Goal: Task Accomplishment & Management: Use online tool/utility

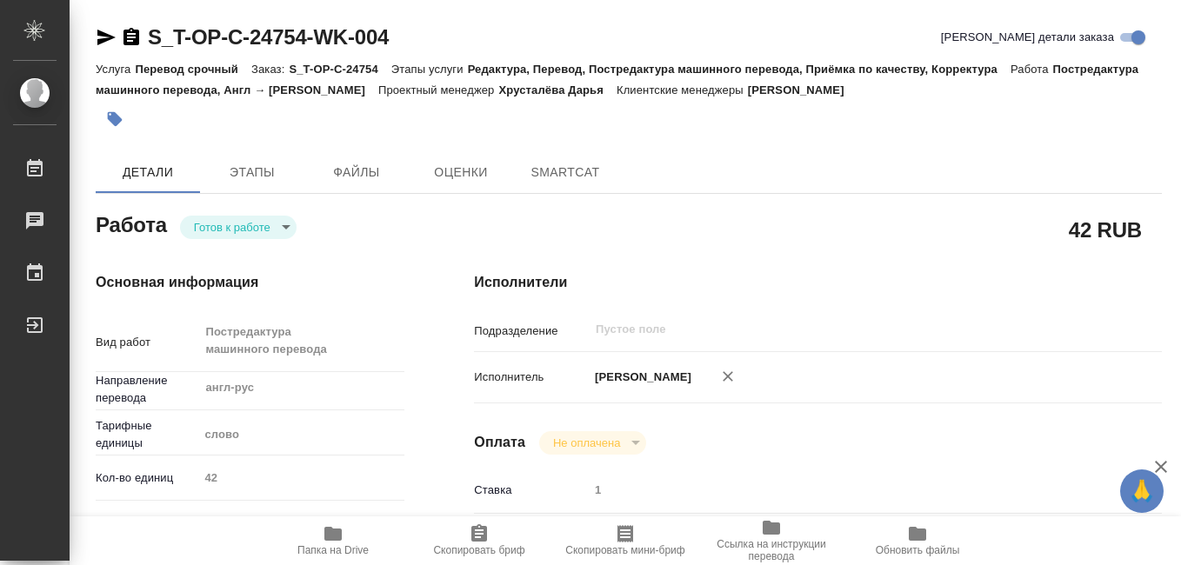
type textarea "x"
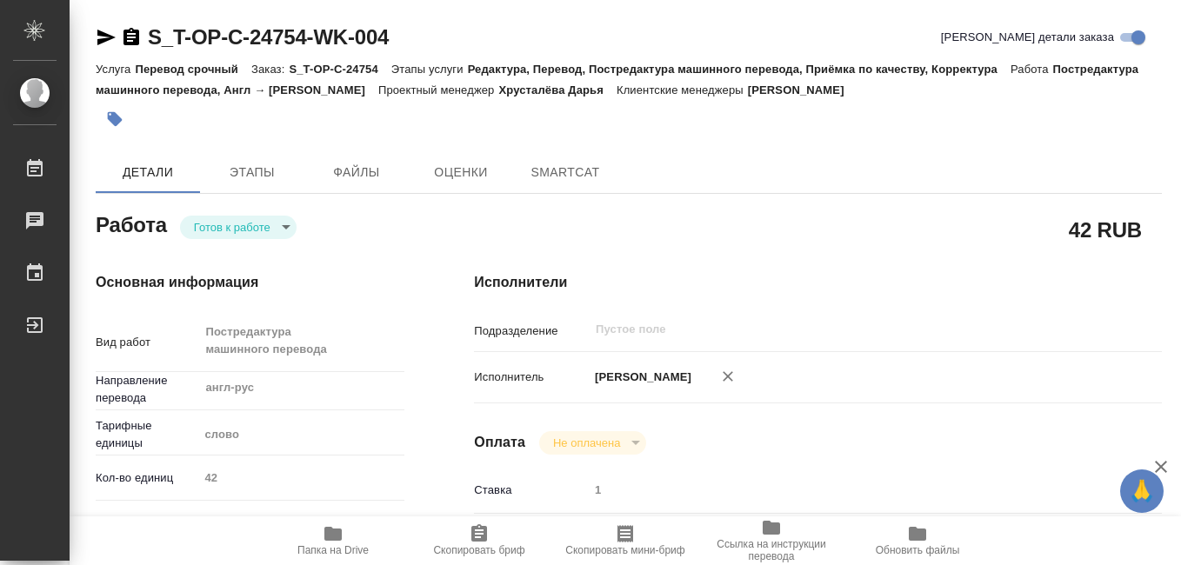
type textarea "x"
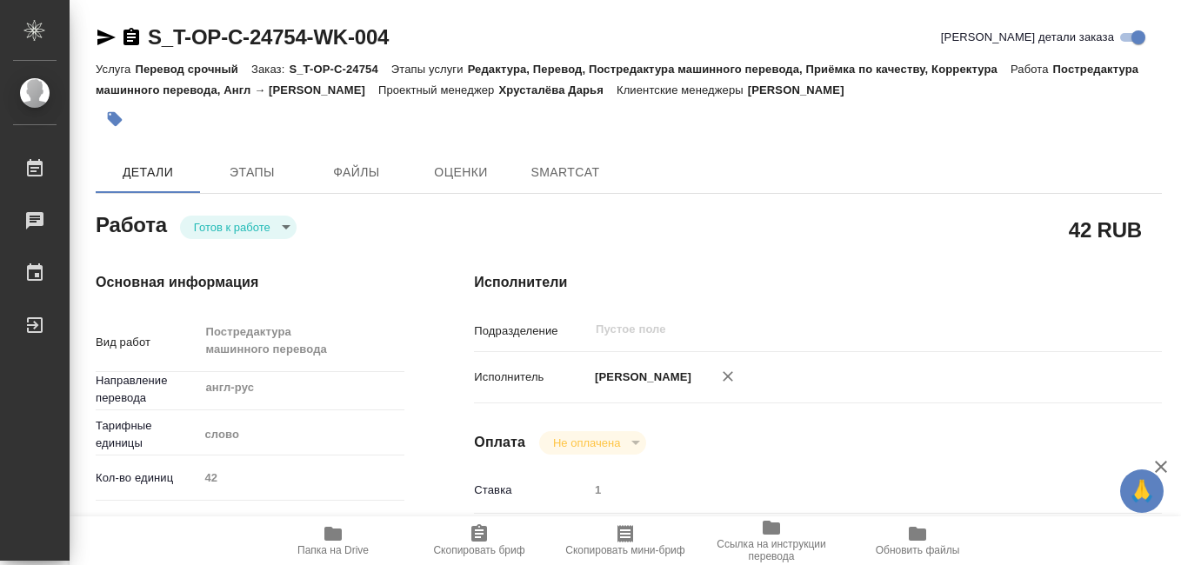
type textarea "x"
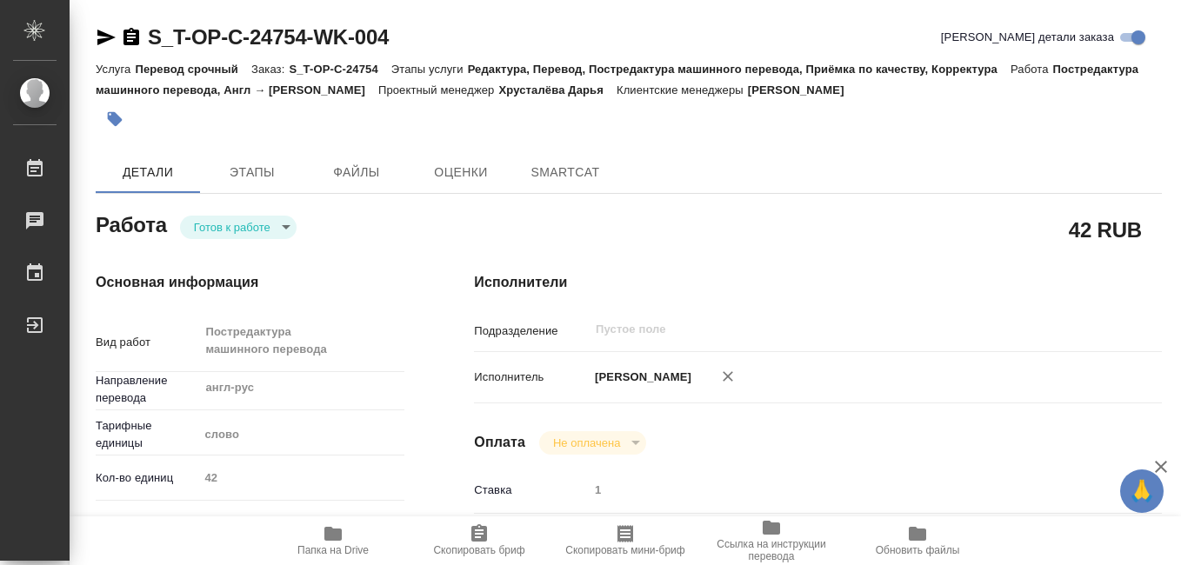
type textarea "x"
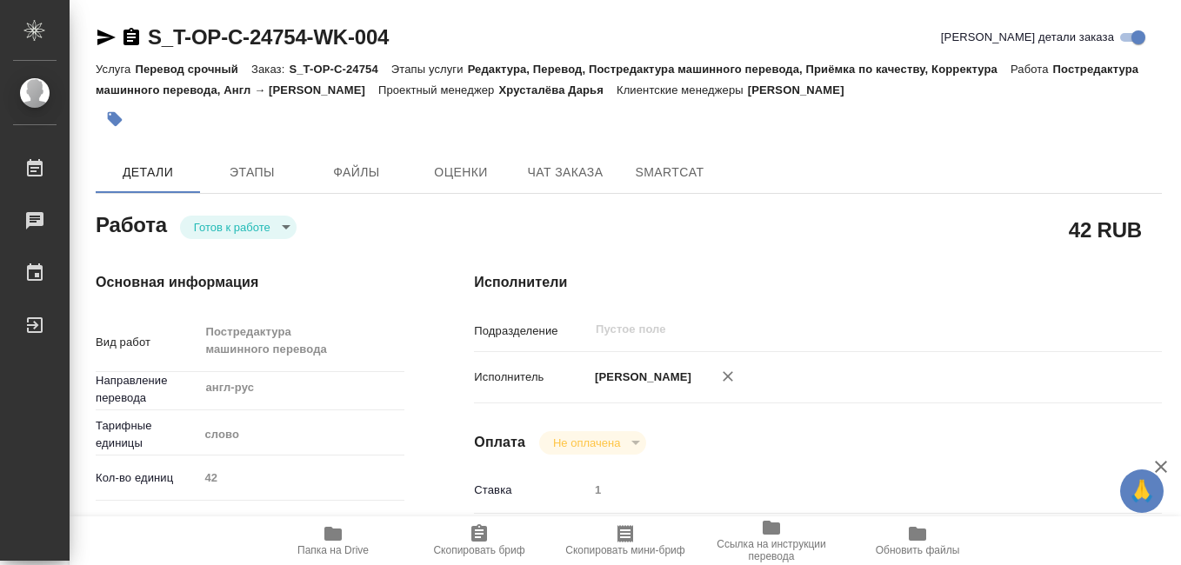
type textarea "x"
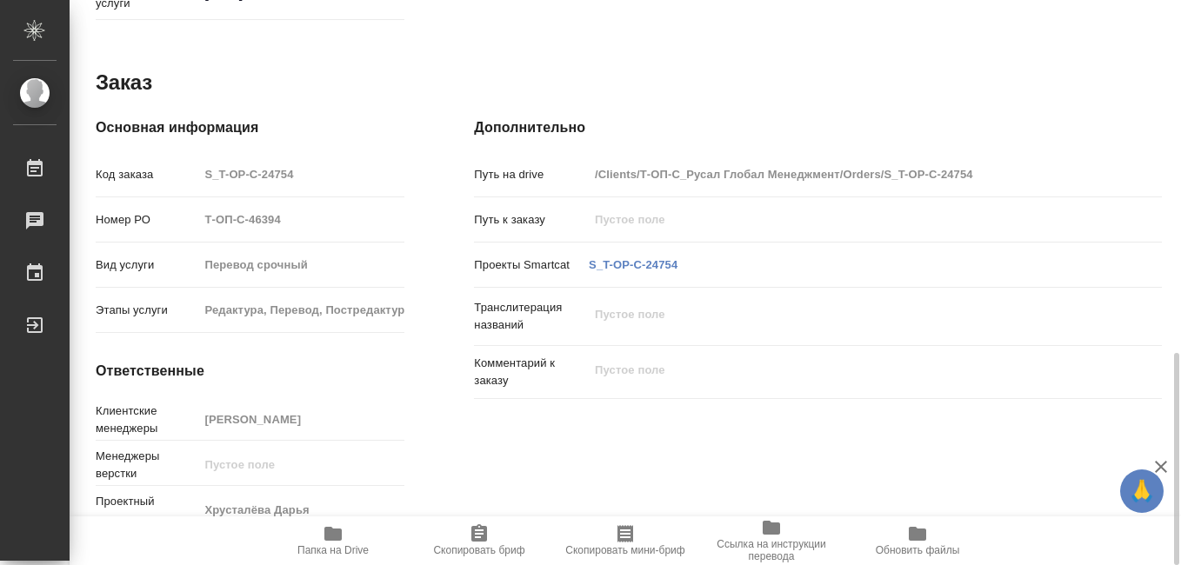
scroll to position [414, 0]
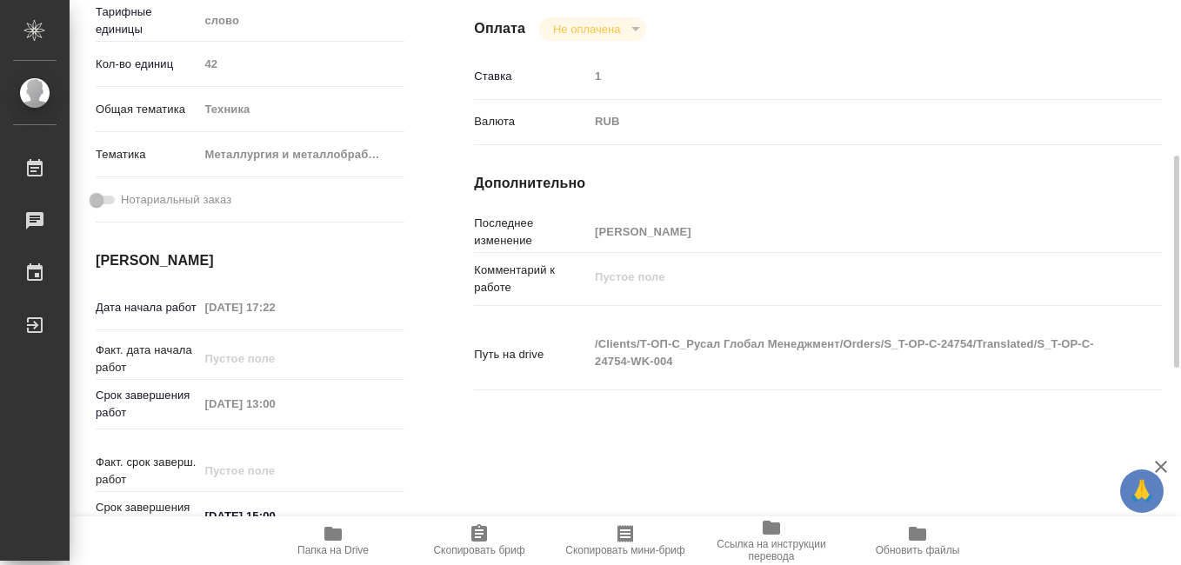
type textarea "x"
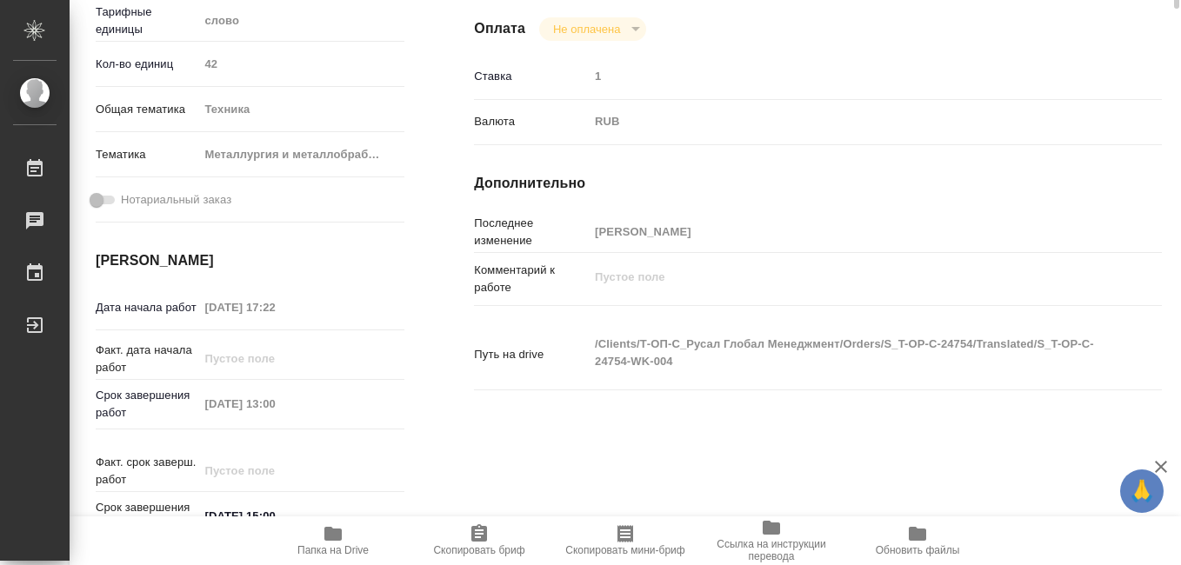
scroll to position [66, 0]
